Goal: Book appointment/travel/reservation

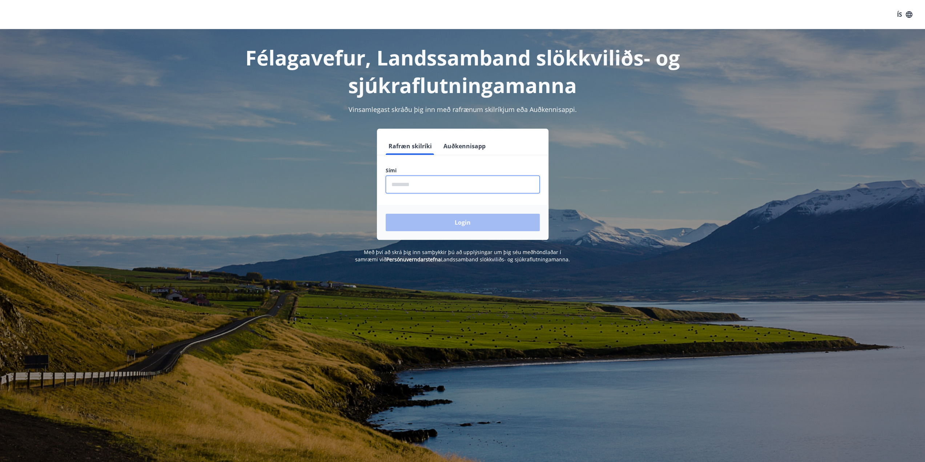
click at [428, 186] on input "phone" at bounding box center [463, 185] width 154 height 18
type input "********"
click at [465, 225] on button "Login" at bounding box center [463, 222] width 154 height 17
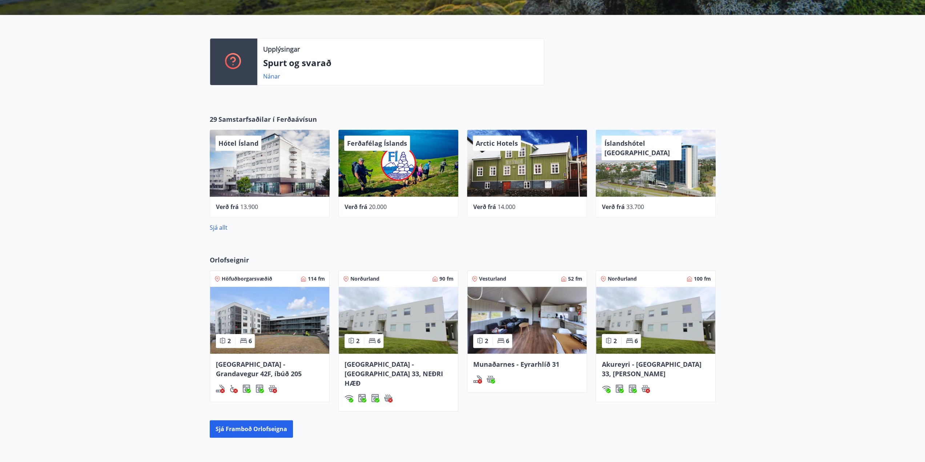
scroll to position [210, 0]
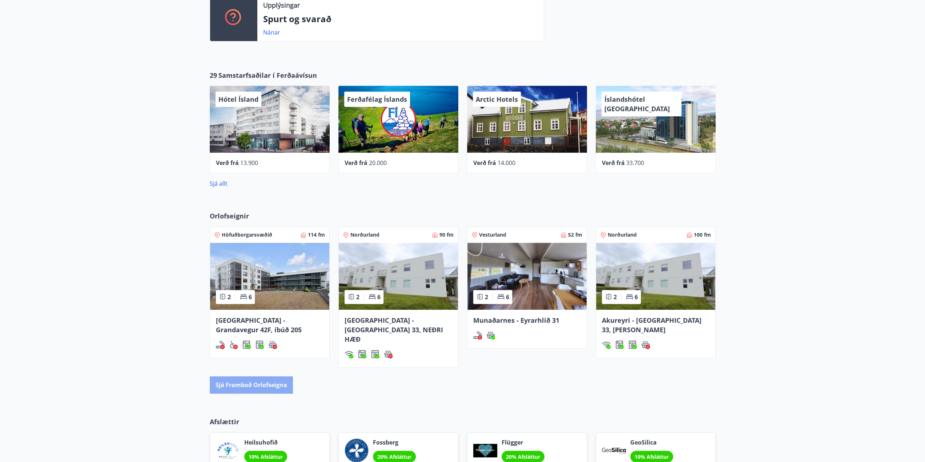
click at [243, 376] on button "Sjá framboð orlofseigna" at bounding box center [251, 384] width 83 height 17
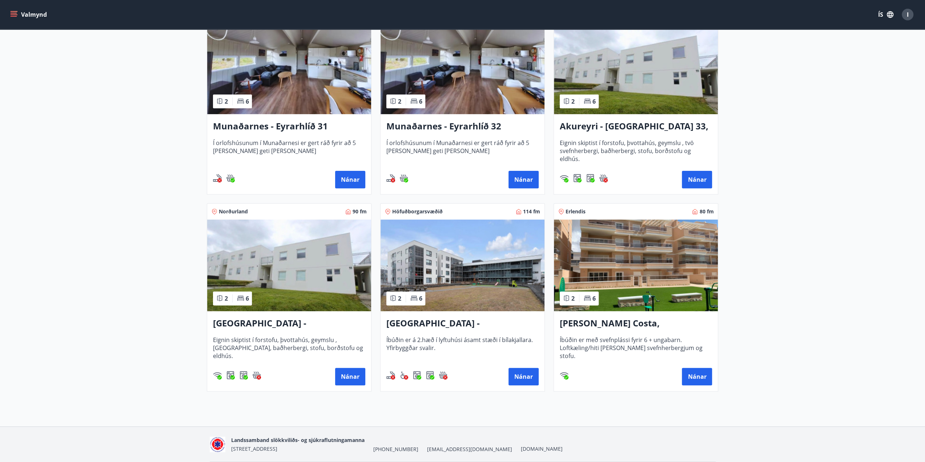
scroll to position [182, 0]
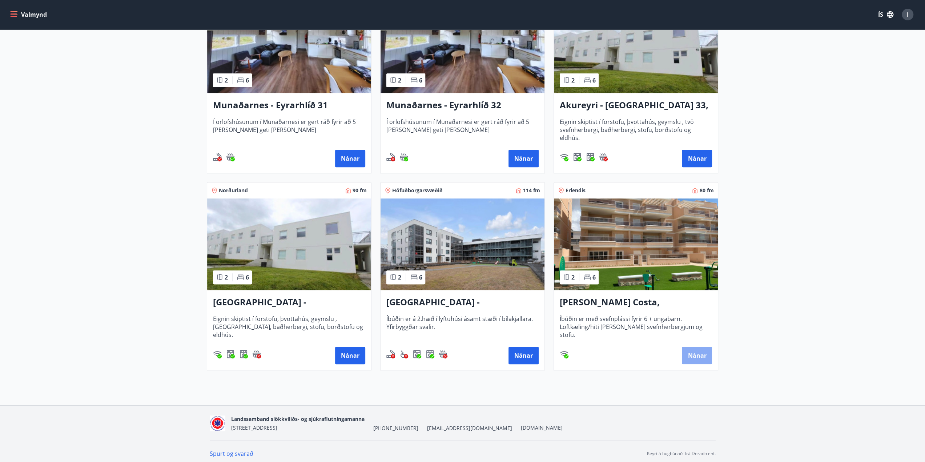
click at [696, 354] on button "Nánar" at bounding box center [697, 355] width 30 height 17
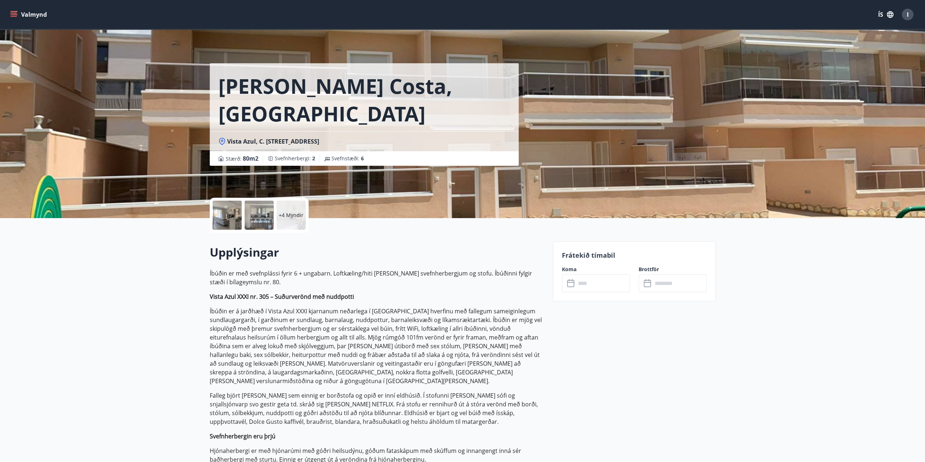
click at [603, 278] on input "text" at bounding box center [603, 283] width 54 height 18
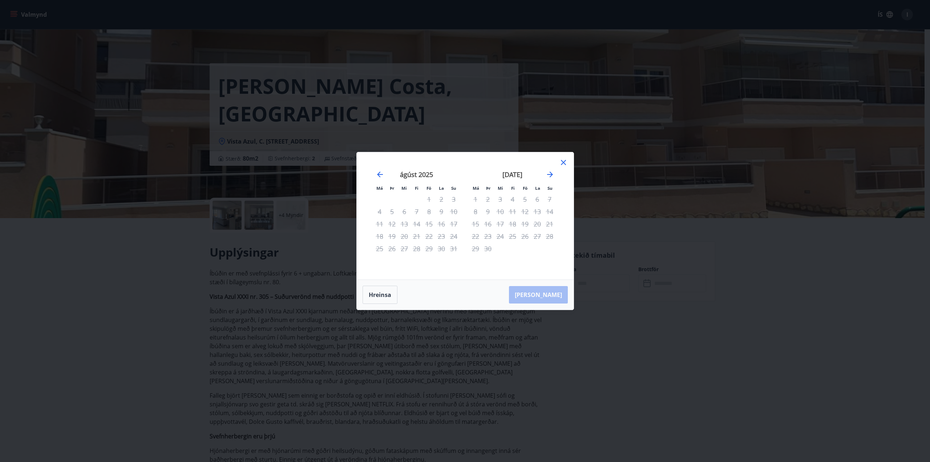
click at [564, 163] on icon at bounding box center [563, 162] width 9 height 9
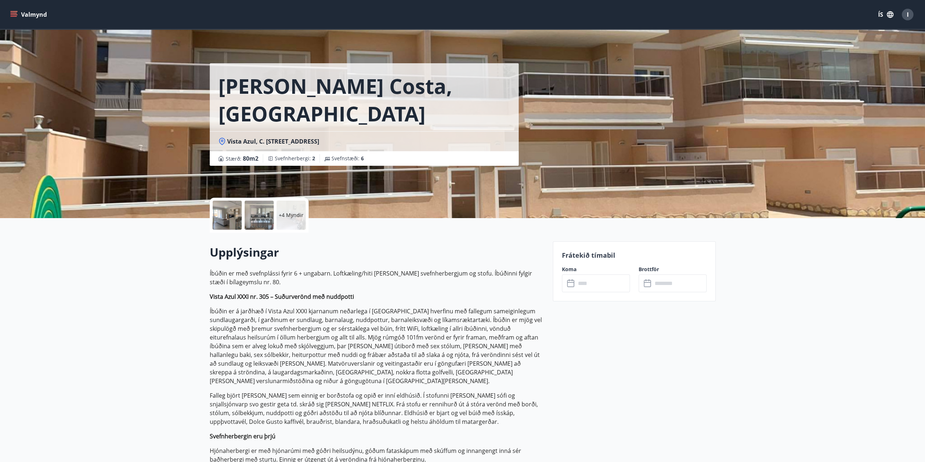
click at [229, 218] on div at bounding box center [227, 215] width 29 height 29
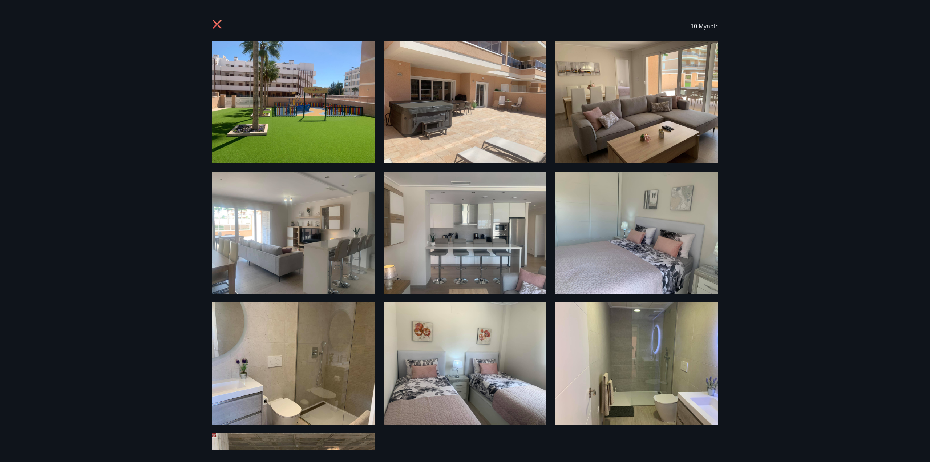
click at [288, 124] on img at bounding box center [293, 102] width 163 height 122
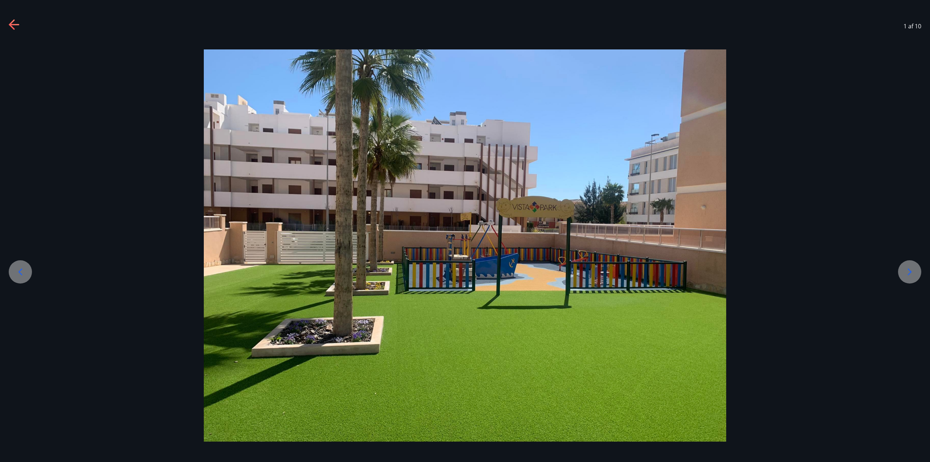
click at [914, 272] on icon at bounding box center [910, 272] width 12 height 12
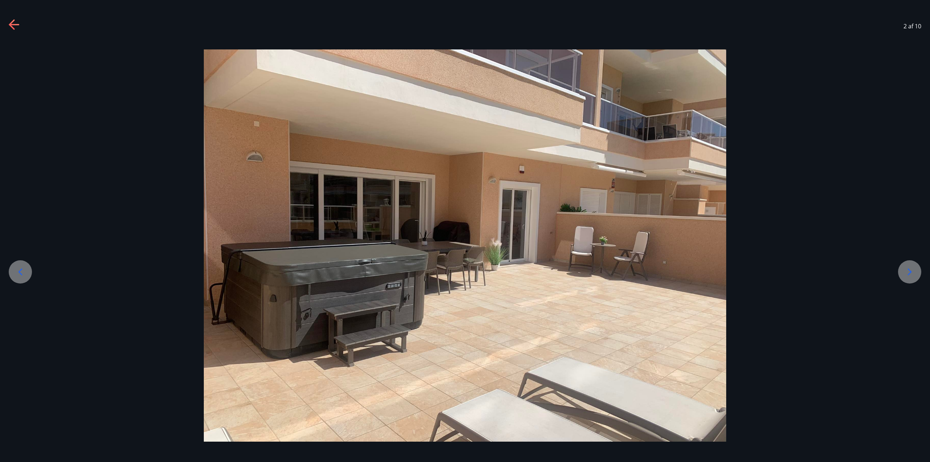
click at [910, 270] on icon at bounding box center [910, 271] width 4 height 7
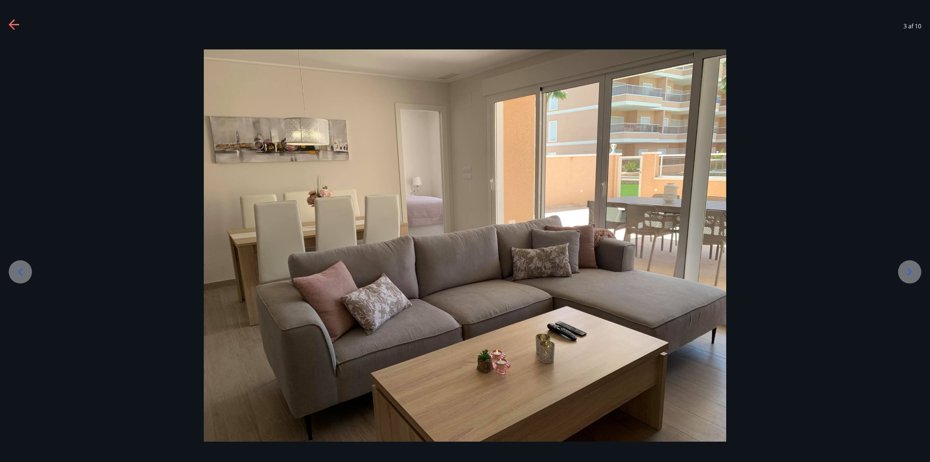
click at [909, 270] on icon at bounding box center [910, 271] width 4 height 7
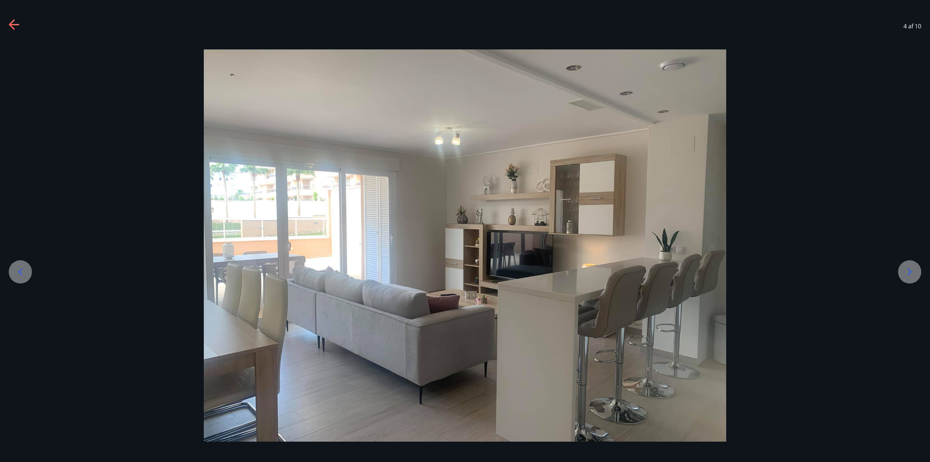
click at [909, 270] on icon at bounding box center [910, 271] width 4 height 7
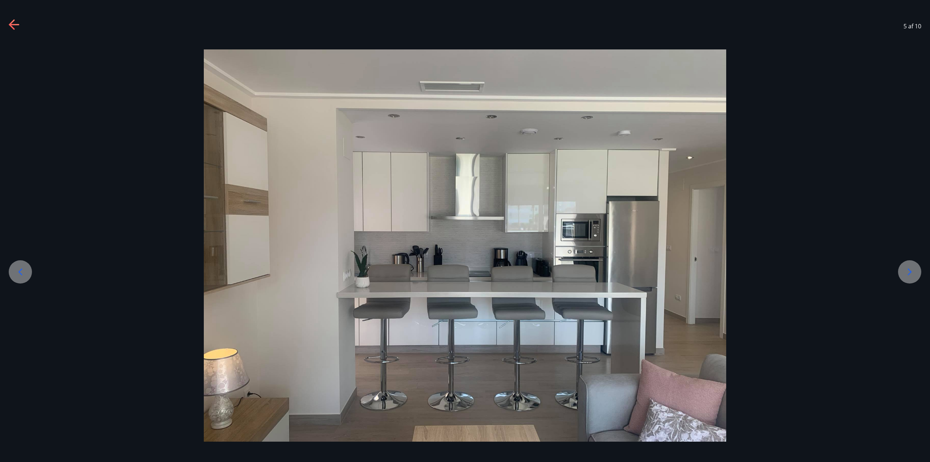
click at [909, 270] on icon at bounding box center [910, 271] width 4 height 7
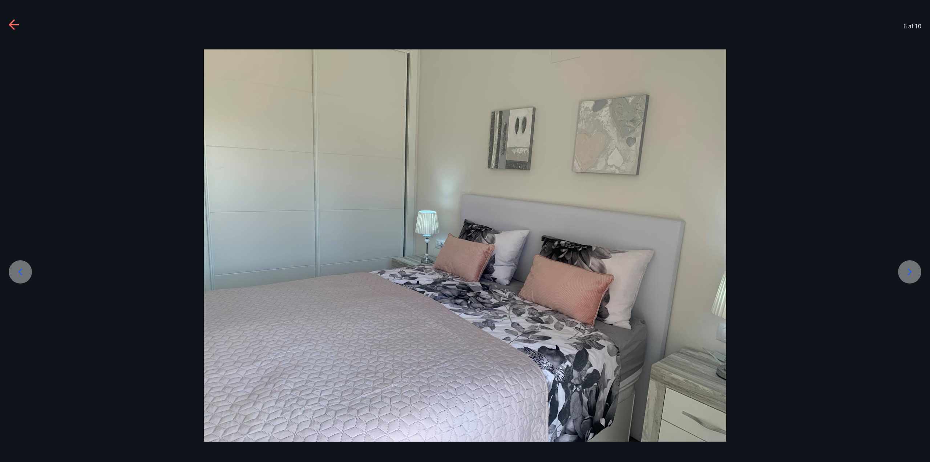
click at [910, 270] on icon at bounding box center [910, 271] width 4 height 7
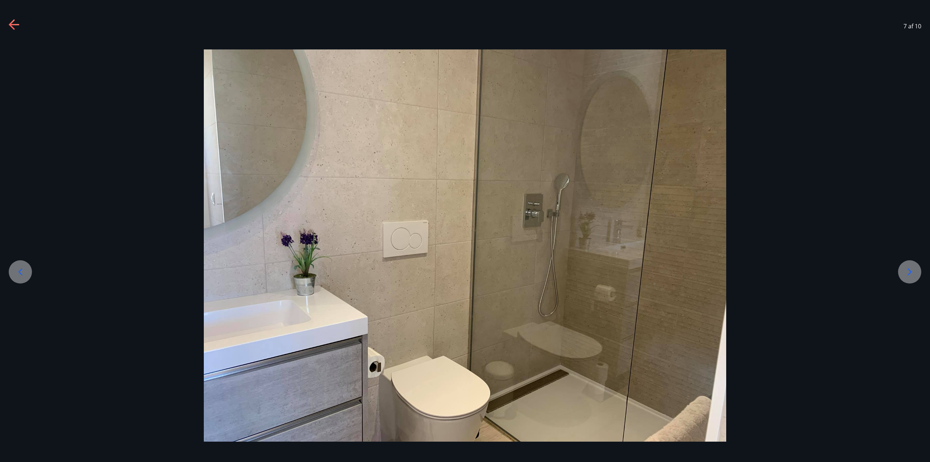
click at [910, 270] on icon at bounding box center [910, 271] width 4 height 7
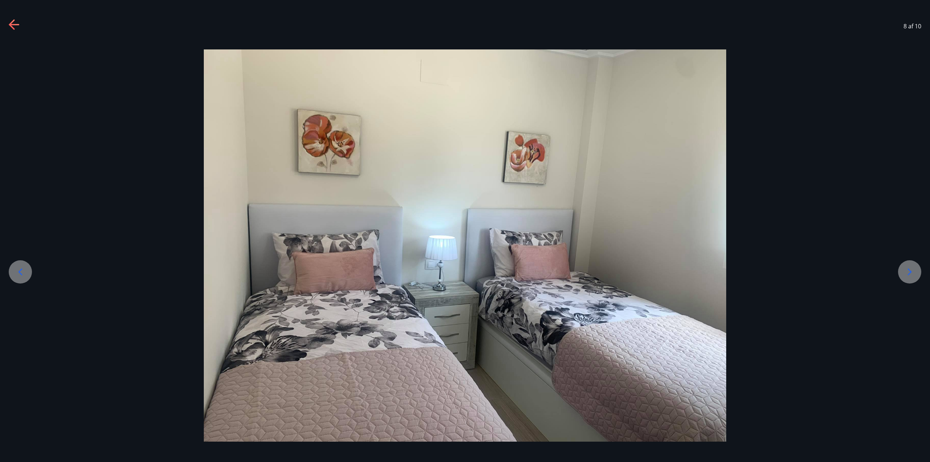
click at [916, 273] on icon at bounding box center [910, 272] width 12 height 12
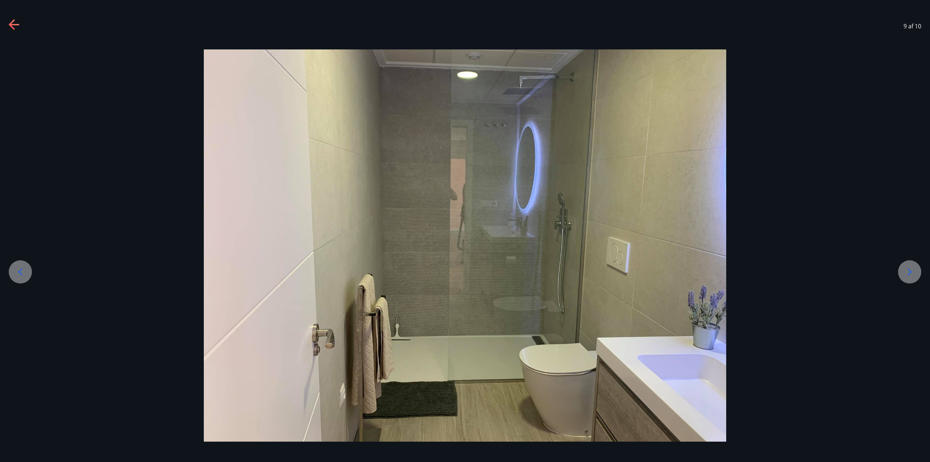
click at [916, 273] on icon at bounding box center [910, 272] width 12 height 12
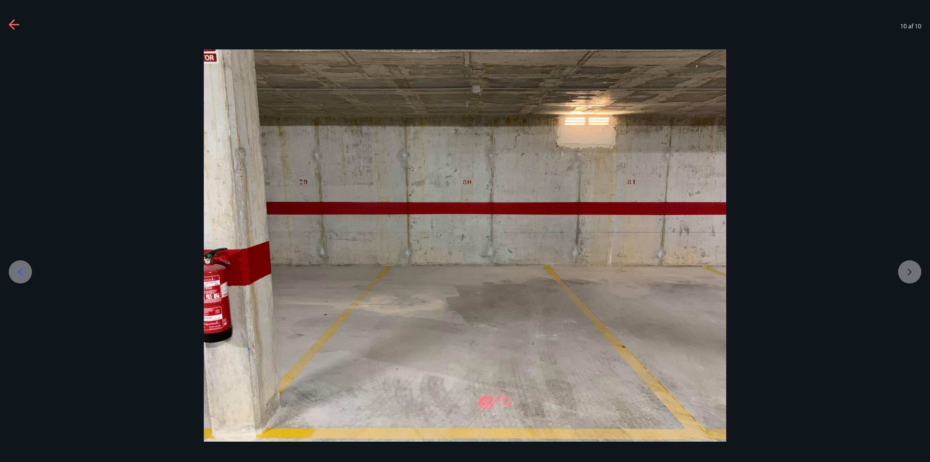
click at [916, 273] on div at bounding box center [465, 245] width 930 height 392
click at [910, 272] on div at bounding box center [465, 245] width 930 height 392
click at [572, 348] on img at bounding box center [465, 245] width 523 height 392
click at [15, 22] on icon at bounding box center [15, 25] width 12 height 12
